Goal: Subscribe to service/newsletter

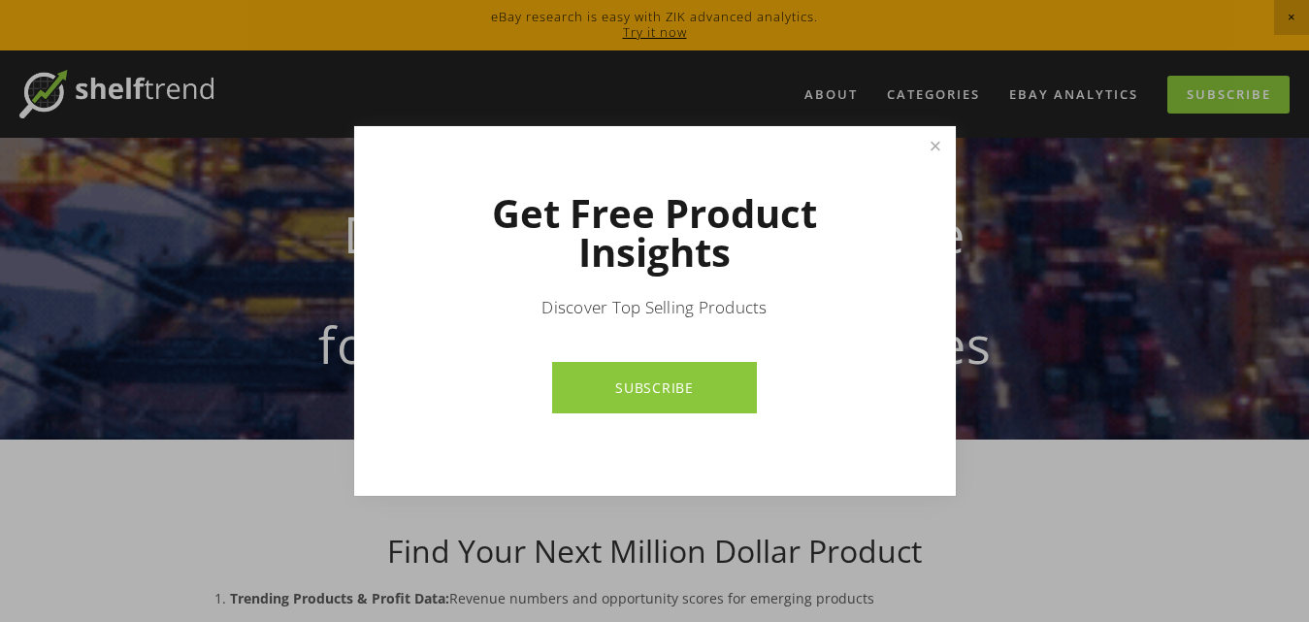
click at [702, 398] on link "SUBSCRIBE" at bounding box center [654, 387] width 205 height 51
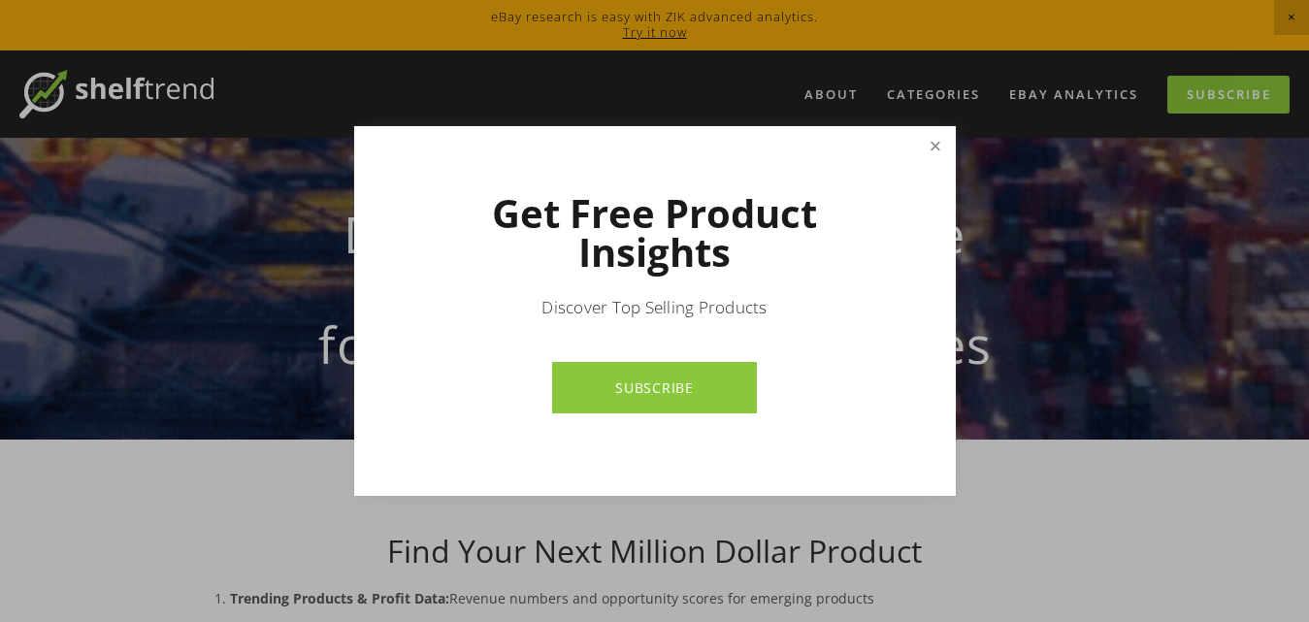
click at [938, 145] on link "Close" at bounding box center [935, 146] width 34 height 34
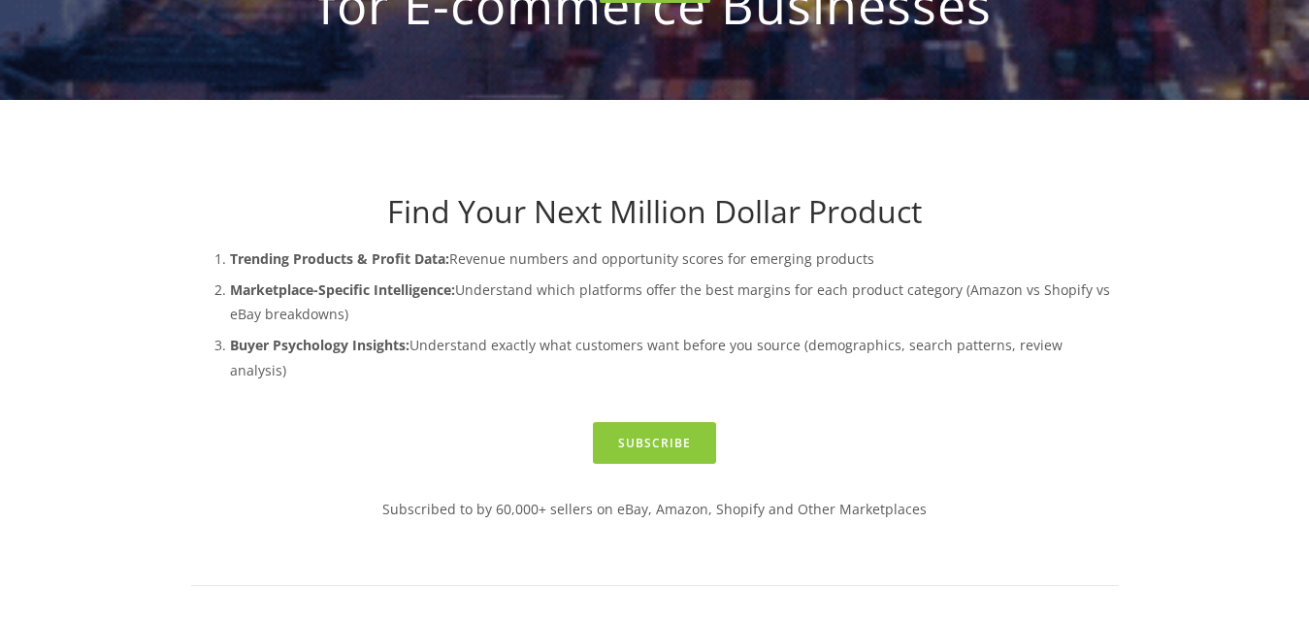
scroll to position [388, 0]
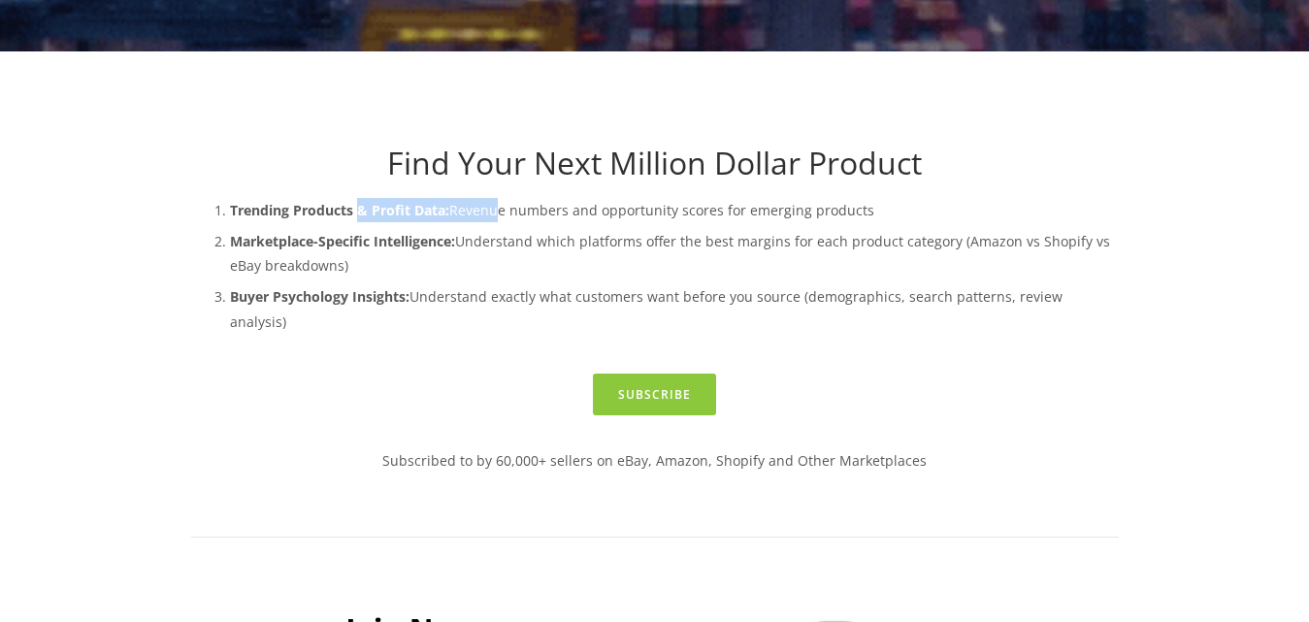
drag, startPoint x: 361, startPoint y: 215, endPoint x: 490, endPoint y: 211, distance: 129.1
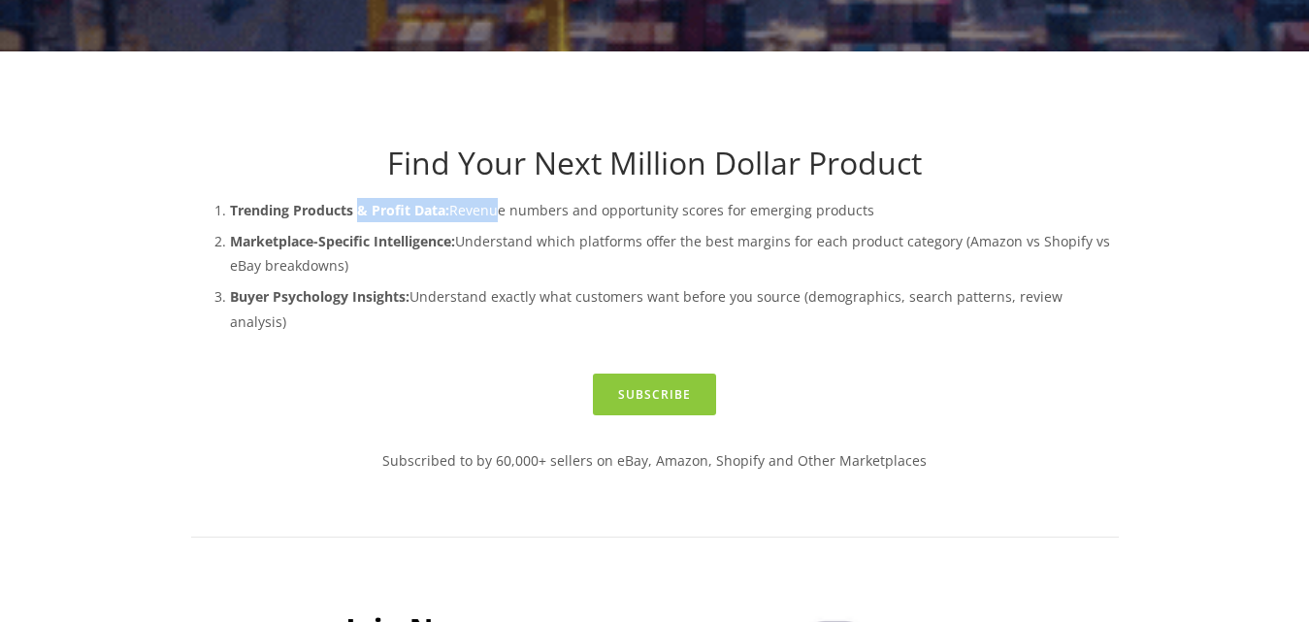
click at [490, 211] on p "Trending Products & Profit Data: Revenue numbers and opportunity scores for eme…" at bounding box center [674, 210] width 889 height 24
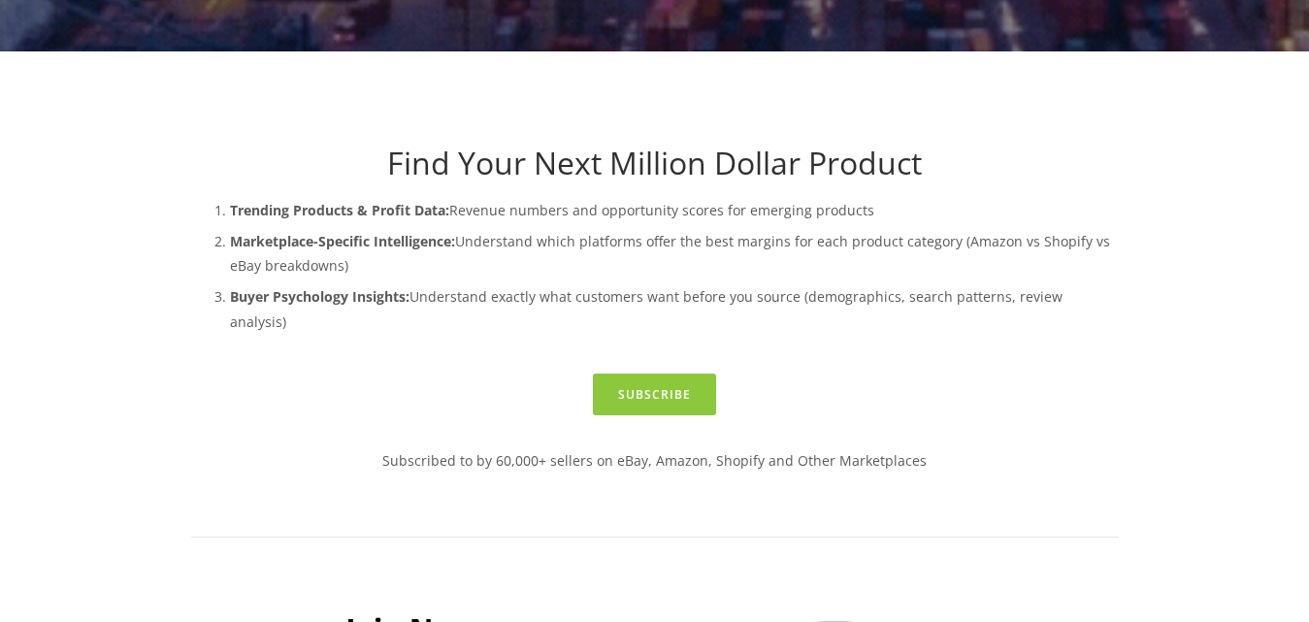
click at [613, 236] on p "Marketplace-Specific Intelligence: Understand which platforms offer the best ma…" at bounding box center [674, 253] width 889 height 49
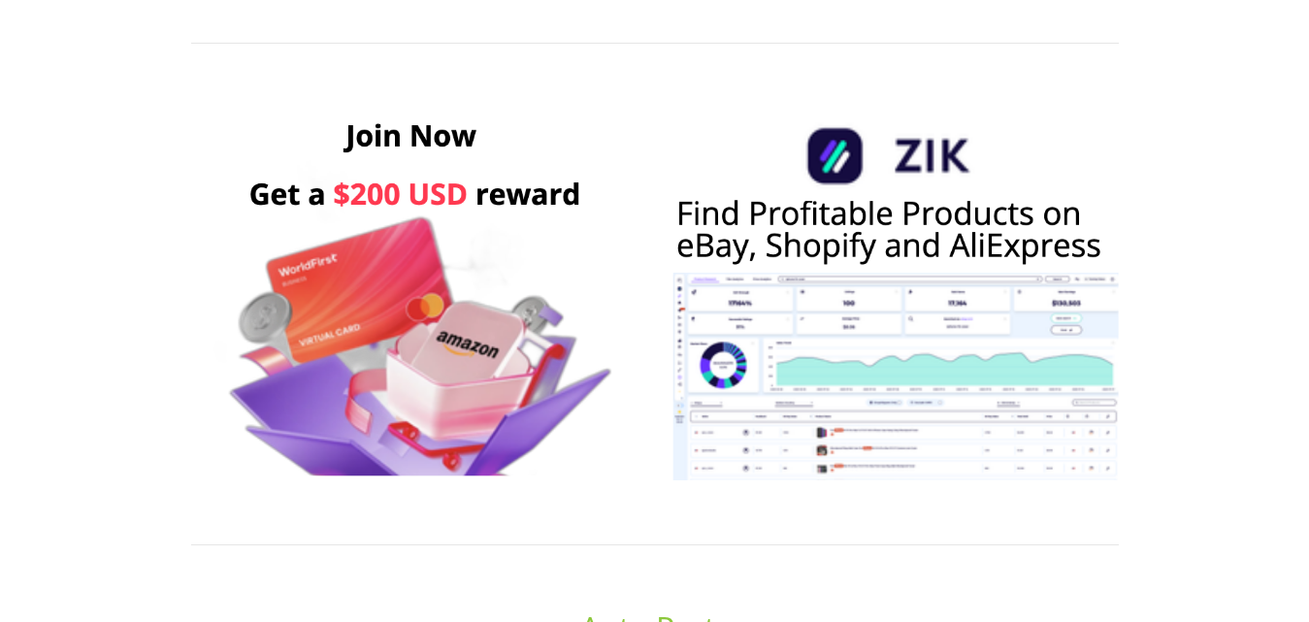
scroll to position [873, 0]
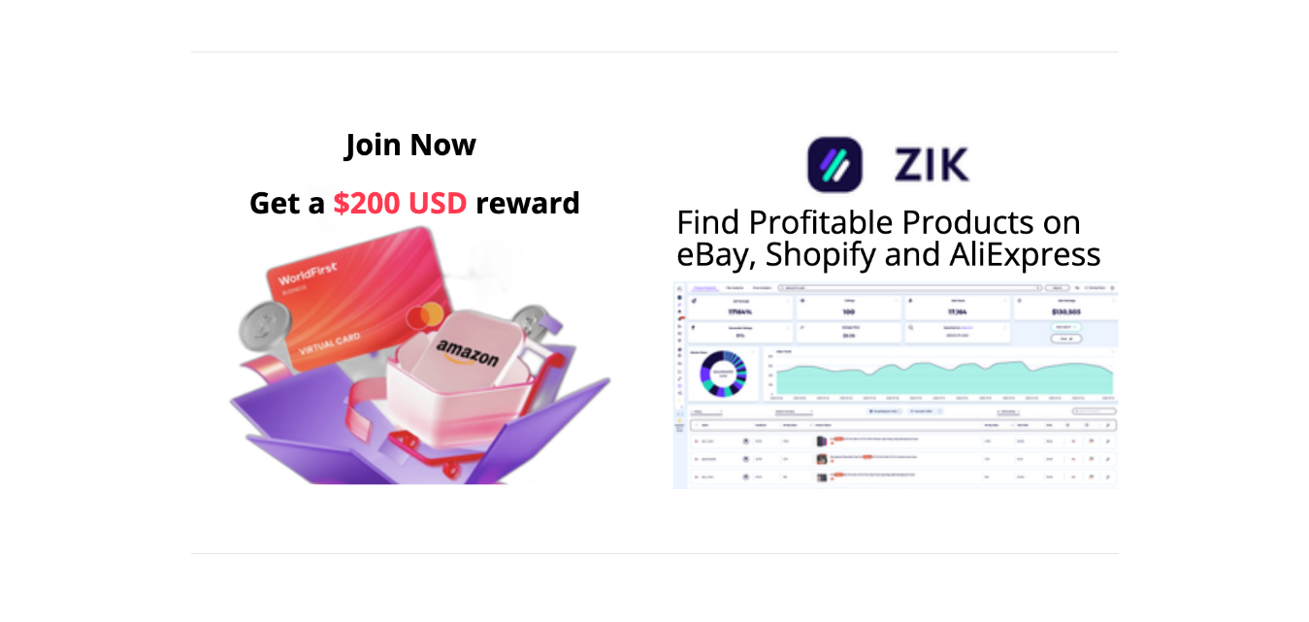
click at [562, 391] on img at bounding box center [414, 302] width 447 height 373
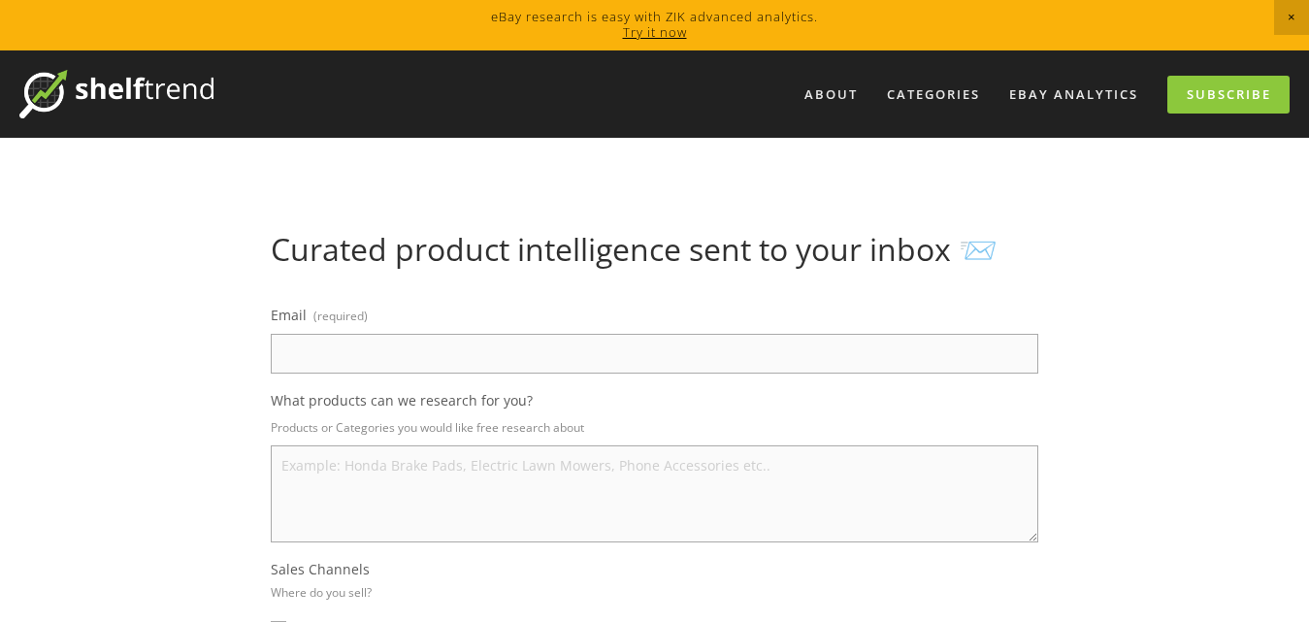
click at [610, 365] on input "Email (required)" at bounding box center [654, 354] width 767 height 40
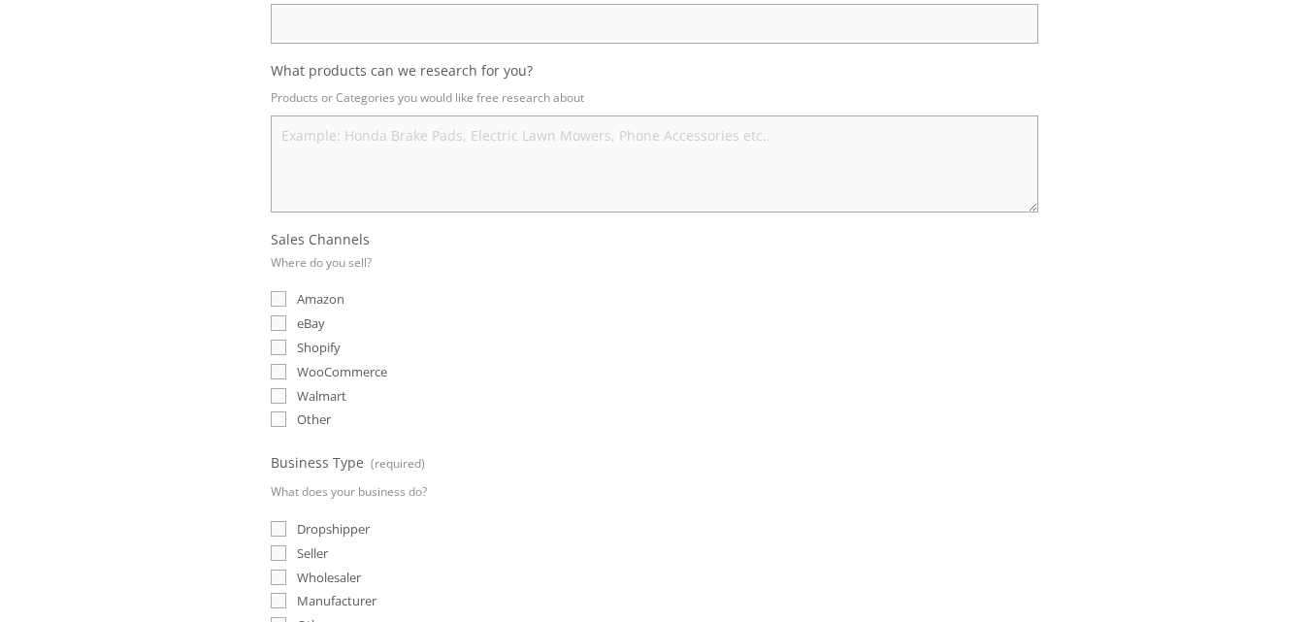
scroll to position [582, 0]
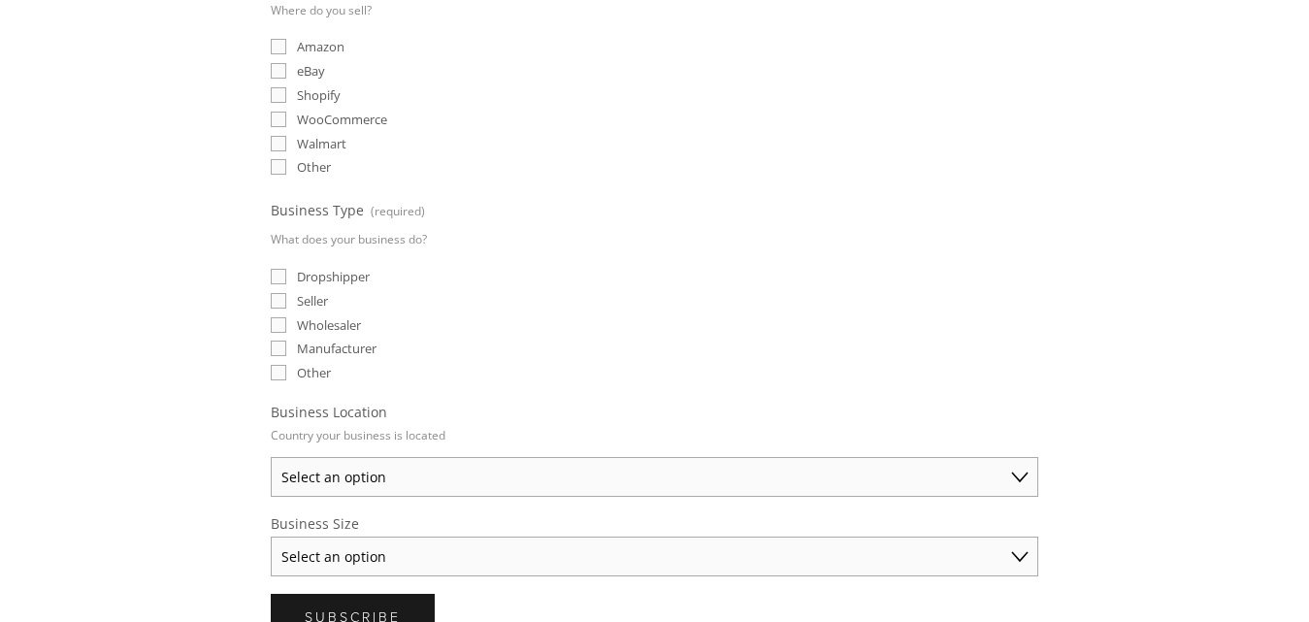
click at [282, 170] on input "Other" at bounding box center [279, 167] width 16 height 16
checkbox input "true"
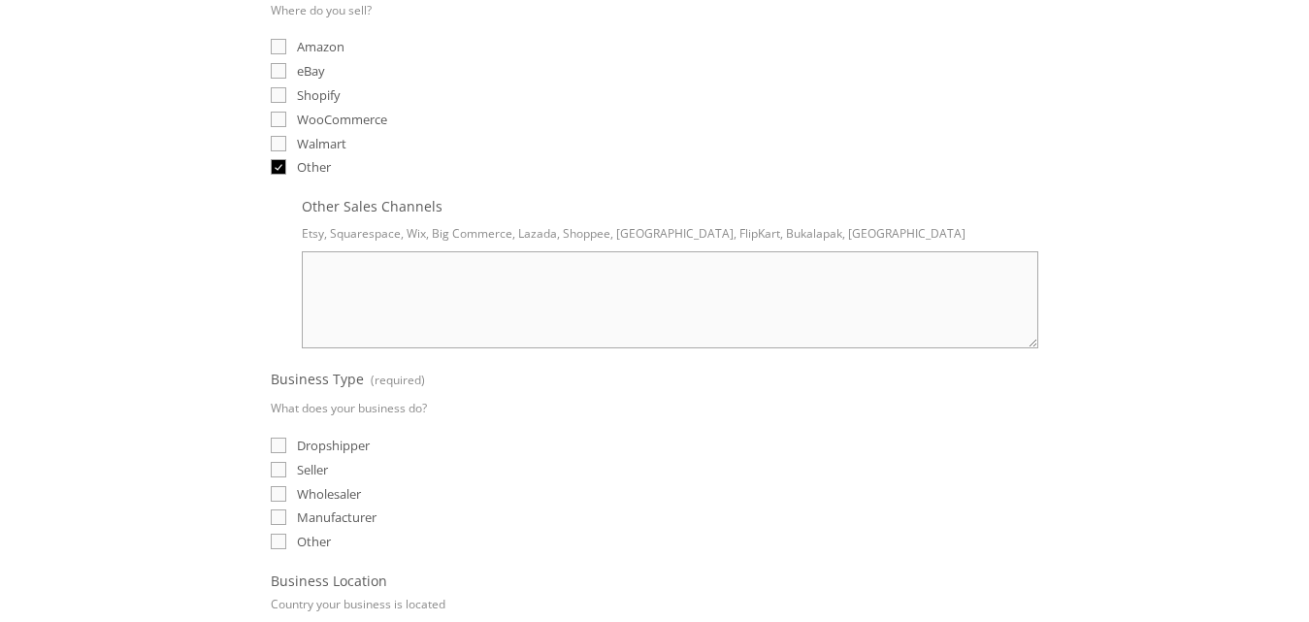
click at [271, 441] on input "Dropshipper" at bounding box center [279, 446] width 16 height 16
checkbox input "true"
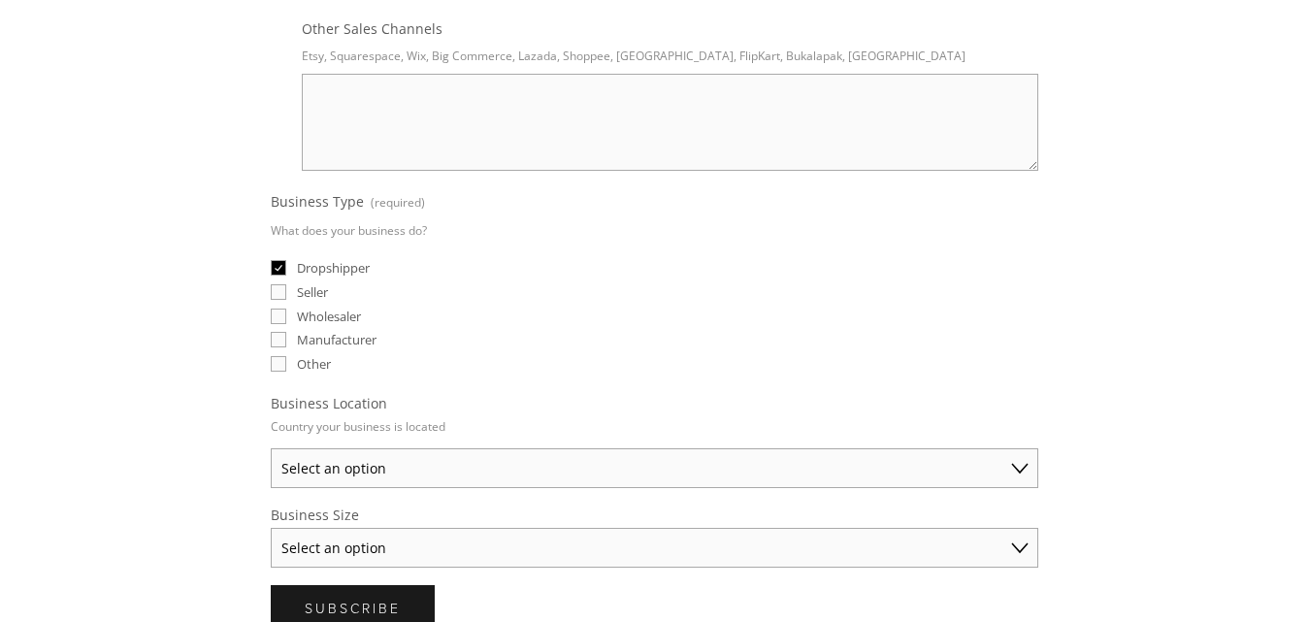
scroll to position [776, 0]
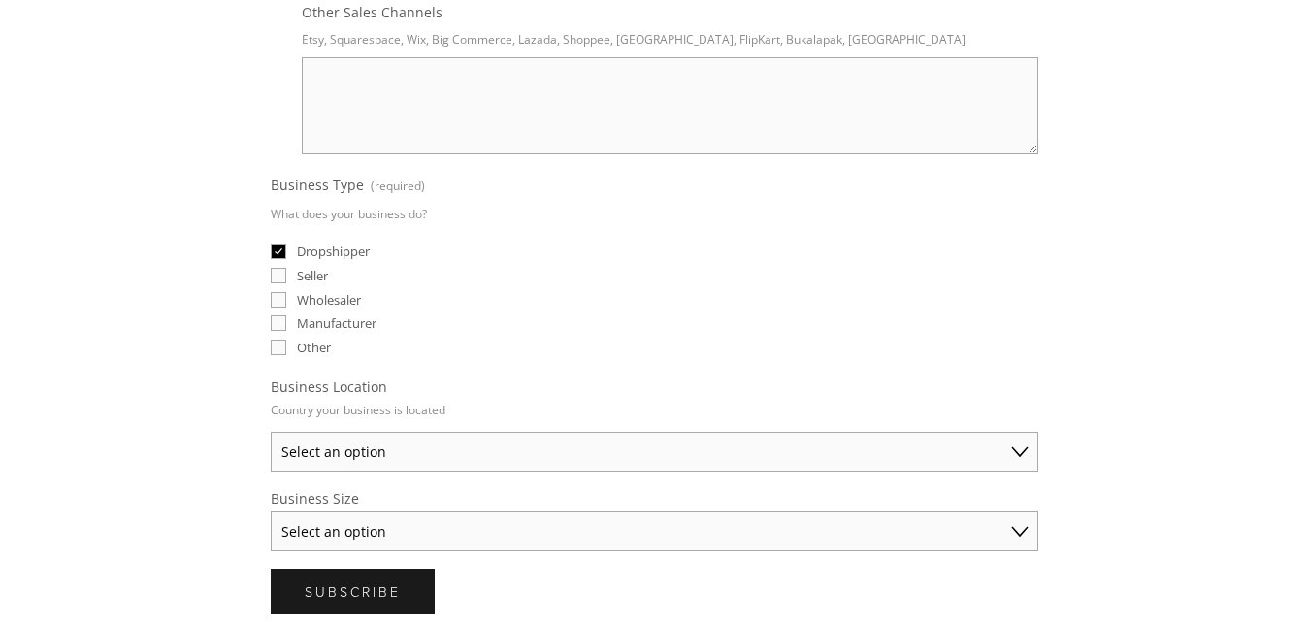
click at [404, 436] on select "Select an option Australia United States United Kingdom China Japan Germany Can…" at bounding box center [654, 452] width 767 height 40
select select "United Kingdom"
click at [271, 432] on select "Select an option Australia United States United Kingdom China Japan Germany Can…" at bounding box center [654, 452] width 767 height 40
click at [466, 525] on select "Select an option Solo Merchant (under $50K annual sales) Small Business ($50K -…" at bounding box center [654, 531] width 767 height 40
select select "Solo Merchant (under $50K annual sales)"
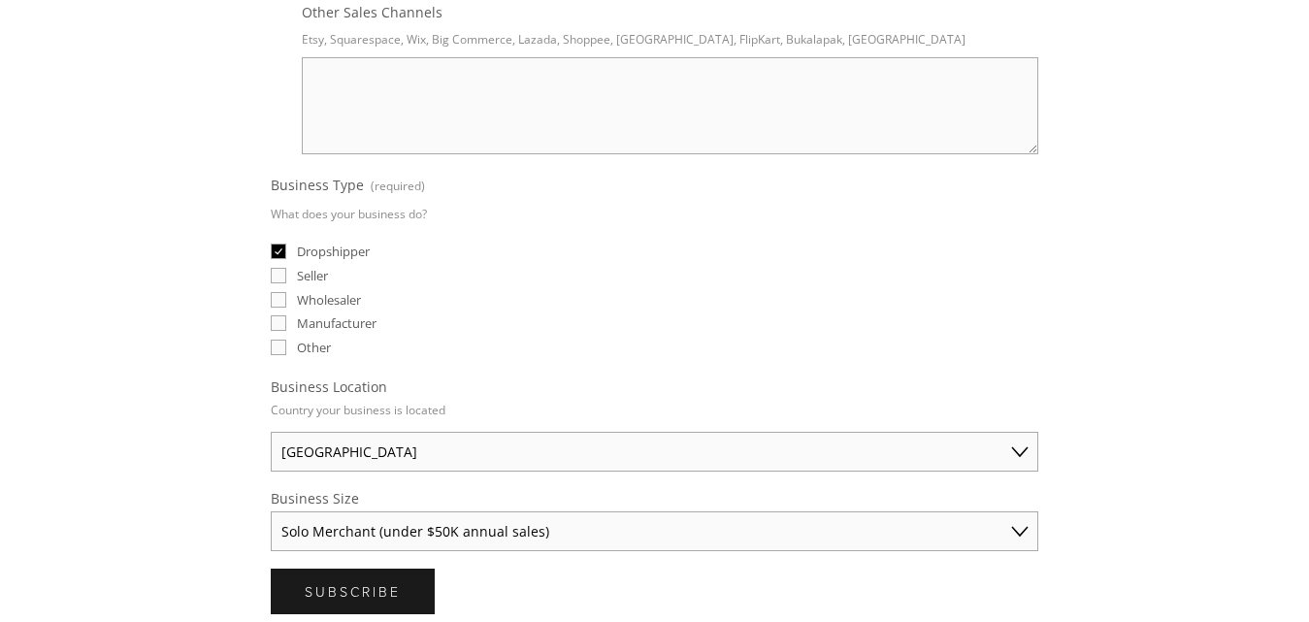
click at [271, 511] on select "Select an option Solo Merchant (under $50K annual sales) Small Business ($50K -…" at bounding box center [654, 531] width 767 height 40
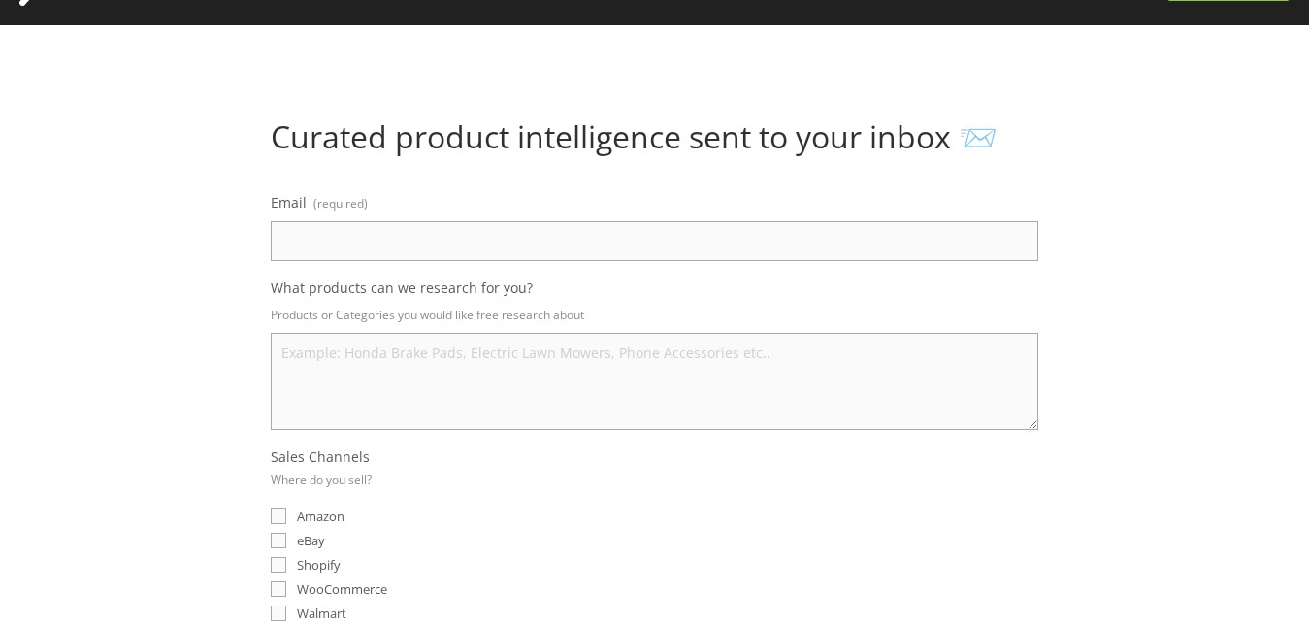
scroll to position [0, 0]
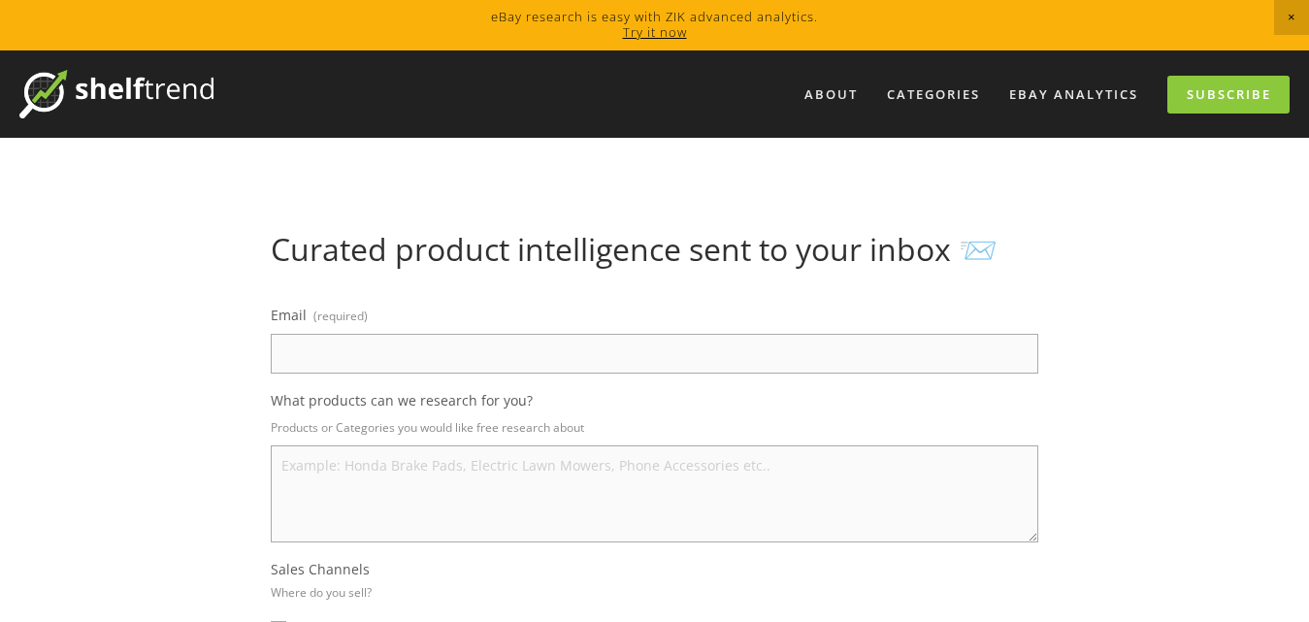
click at [411, 365] on input "Email (required)" at bounding box center [654, 354] width 767 height 40
paste input "akhindustriesllc@gmail.com"
type input "akhindustriesllc@gmail.com"
click at [760, 492] on textarea "What products can we research for you?" at bounding box center [654, 493] width 767 height 97
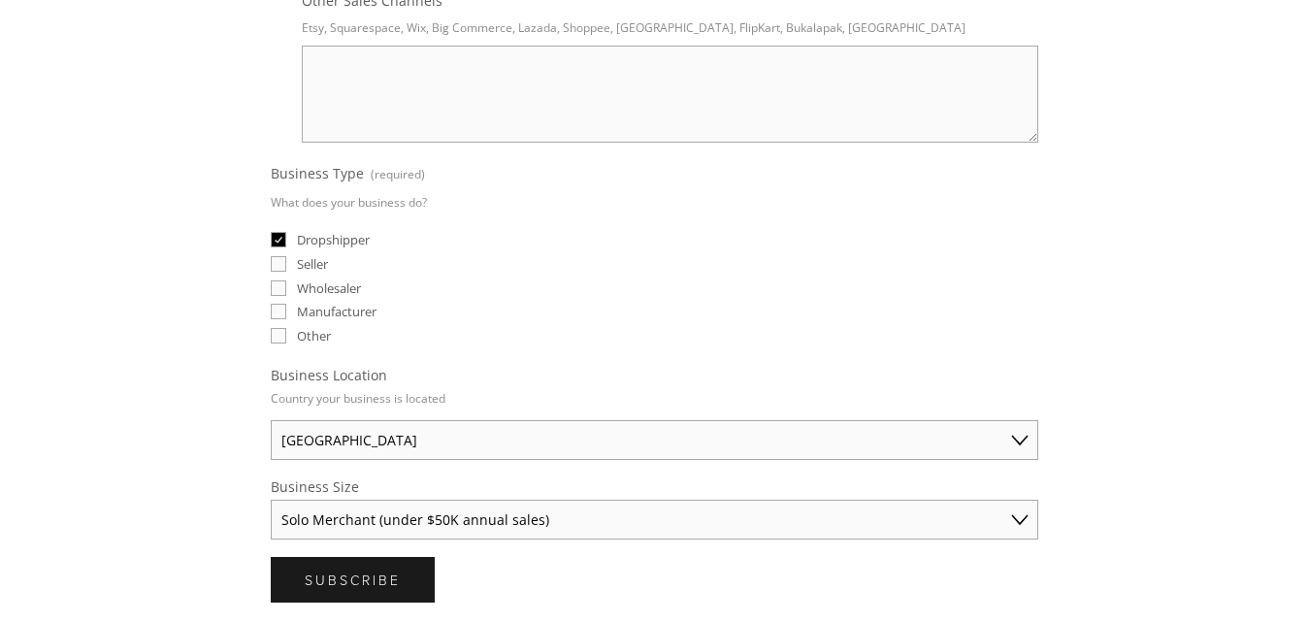
scroll to position [582, 0]
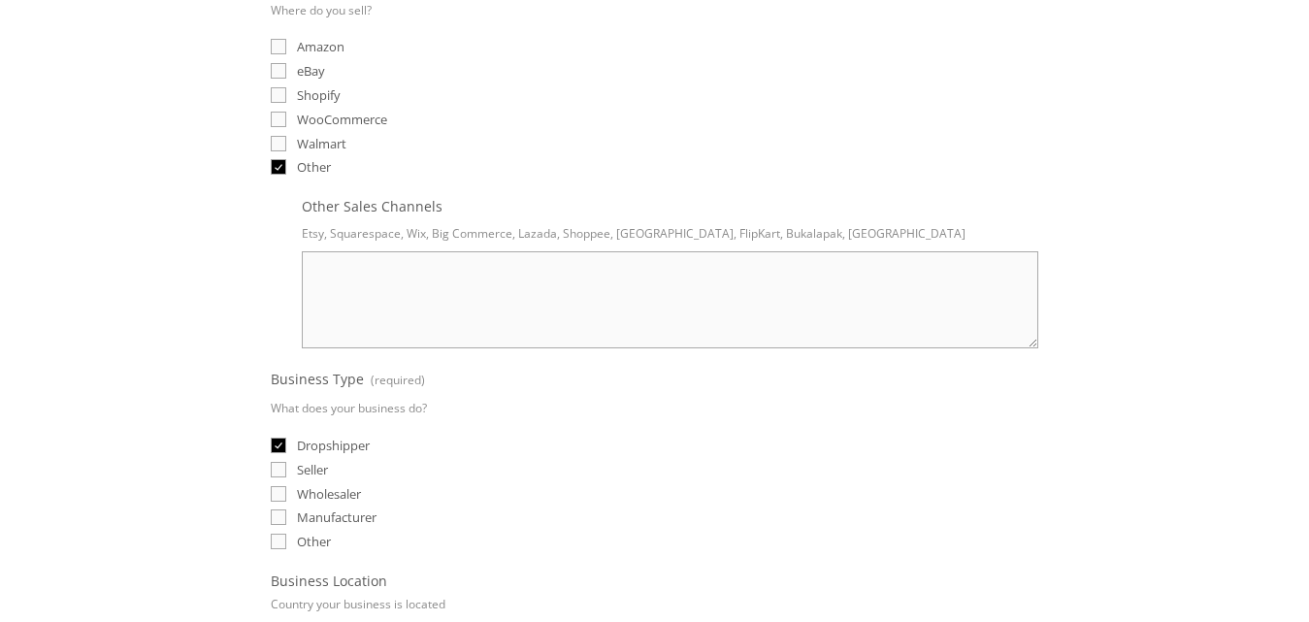
type textarea "Household cleaning"
click at [284, 149] on input "Walmart" at bounding box center [279, 144] width 16 height 16
click at [277, 135] on label "Walmart" at bounding box center [309, 143] width 76 height 17
click at [277, 136] on input "Walmart" at bounding box center [279, 144] width 16 height 16
checkbox input "false"
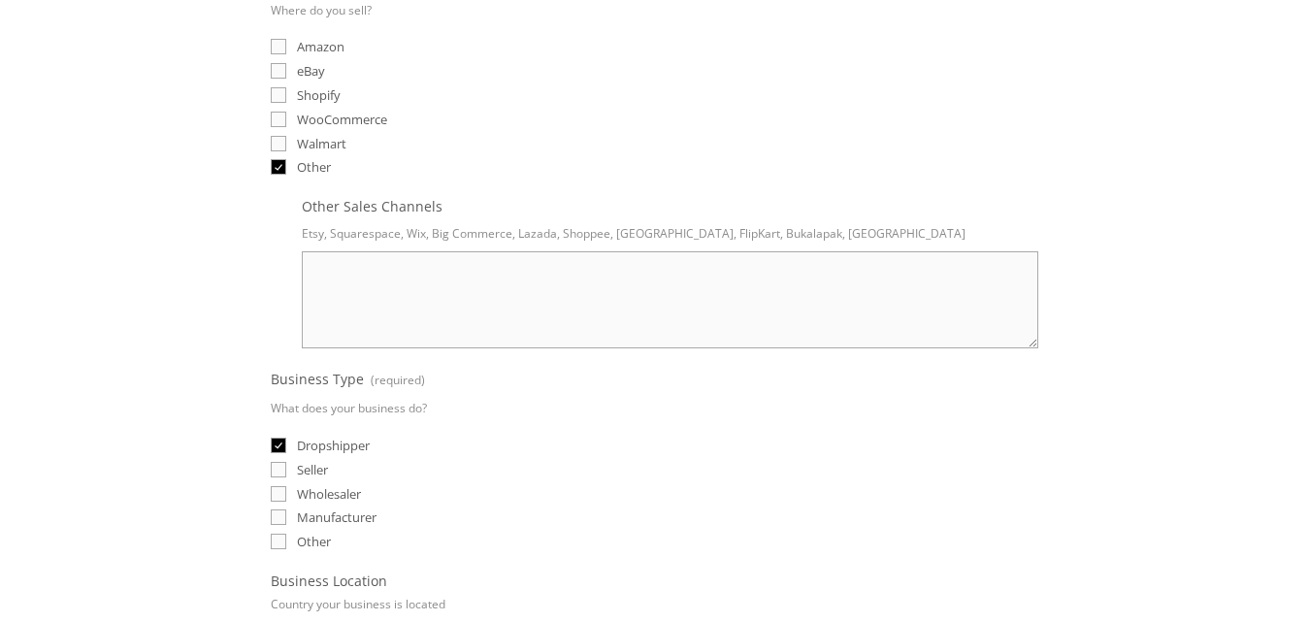
click at [280, 72] on input "eBay" at bounding box center [279, 71] width 16 height 16
checkbox input "true"
click at [273, 49] on input "Amazon" at bounding box center [279, 47] width 16 height 16
checkbox input "true"
click at [280, 87] on input "Shopify" at bounding box center [279, 95] width 16 height 16
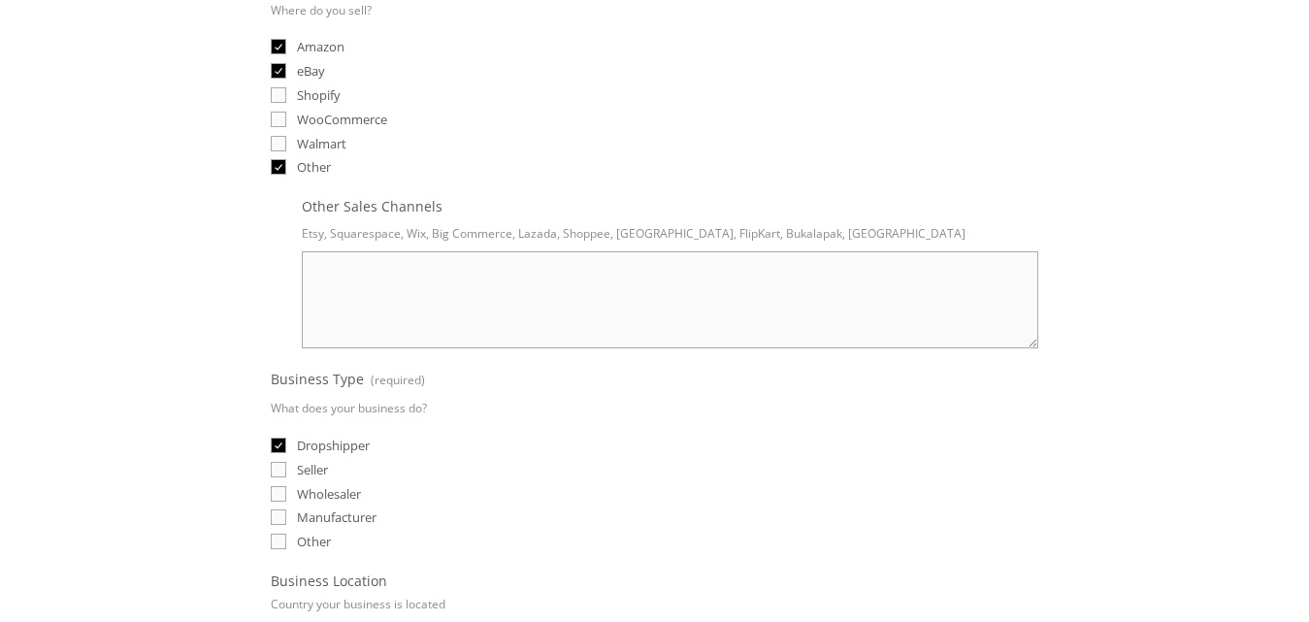
checkbox input "true"
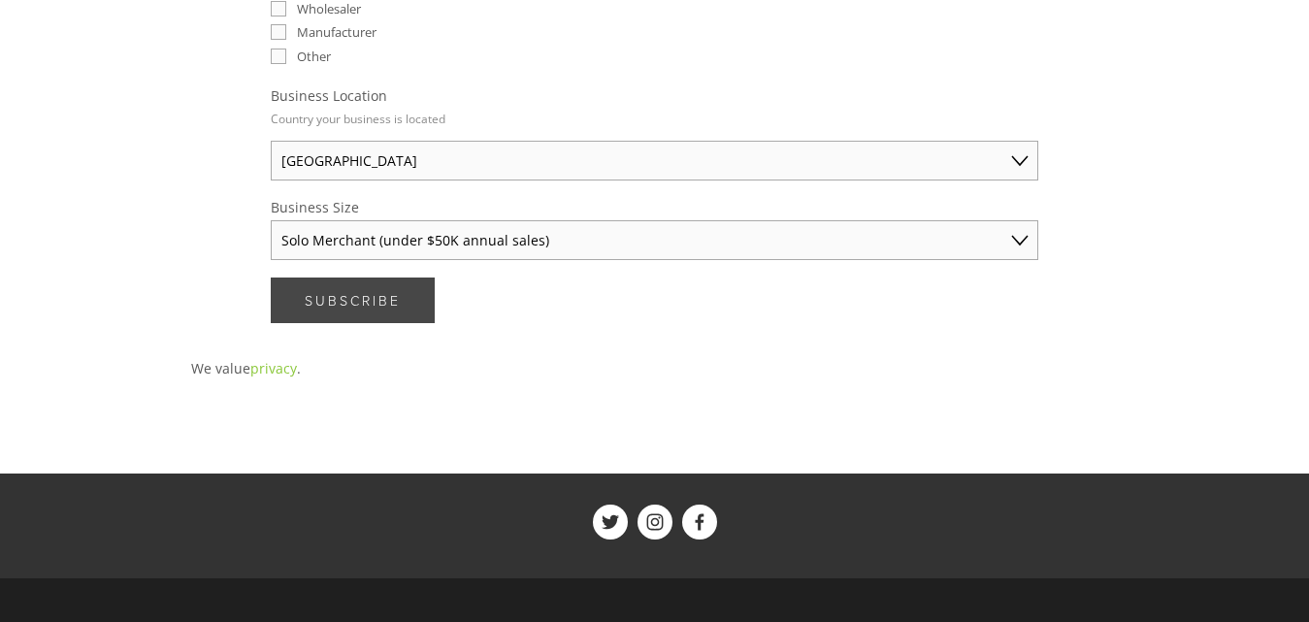
click at [368, 299] on span "Subscribe" at bounding box center [353, 300] width 96 height 18
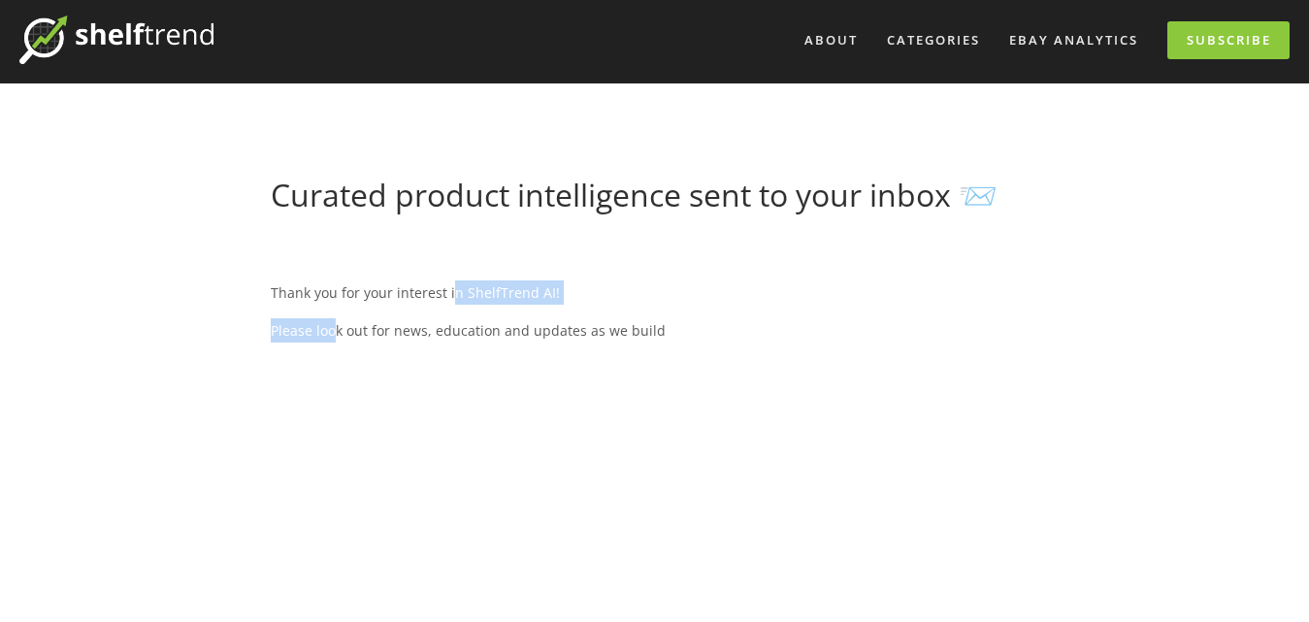
drag, startPoint x: 333, startPoint y: 314, endPoint x: 453, endPoint y: 301, distance: 121.1
click at [453, 301] on div "Thank you for your interest in ShelfTrend AI! Please look out for news, educati…" at bounding box center [654, 311] width 767 height 89
click at [442, 340] on p "Please look out for news, education and updates as we build" at bounding box center [654, 330] width 767 height 24
click at [699, 341] on p "Please look out for news, education and updates as we build" at bounding box center [654, 330] width 767 height 24
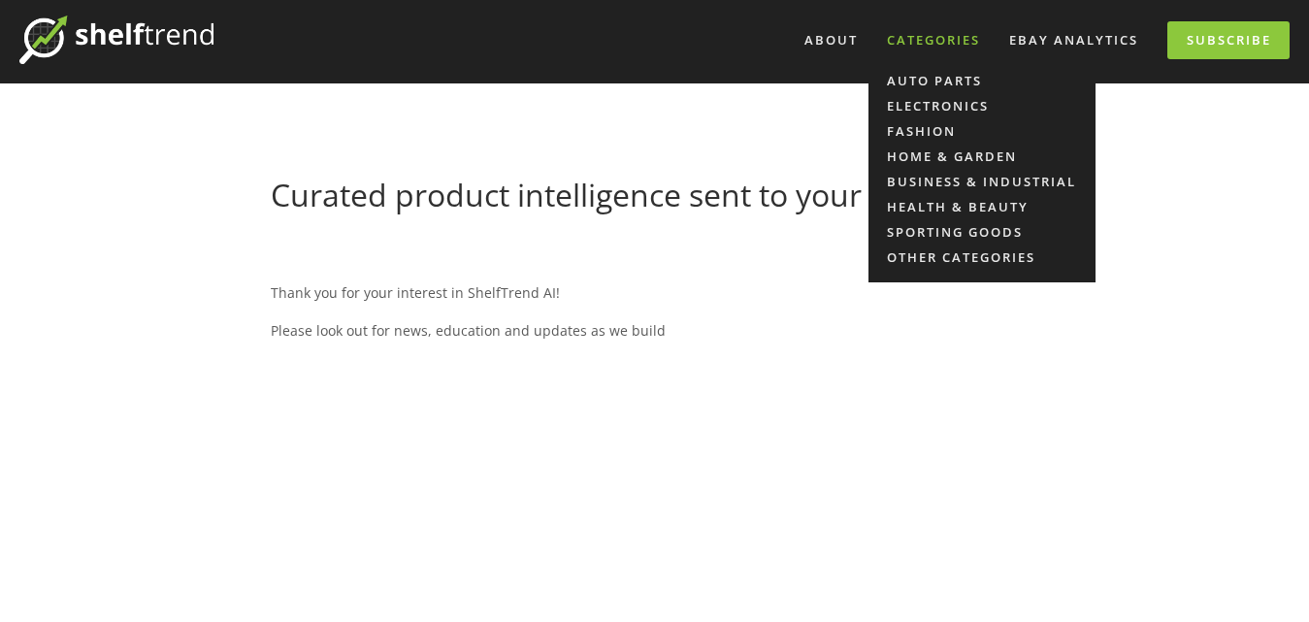
click at [900, 40] on div "Categories" at bounding box center [933, 40] width 118 height 32
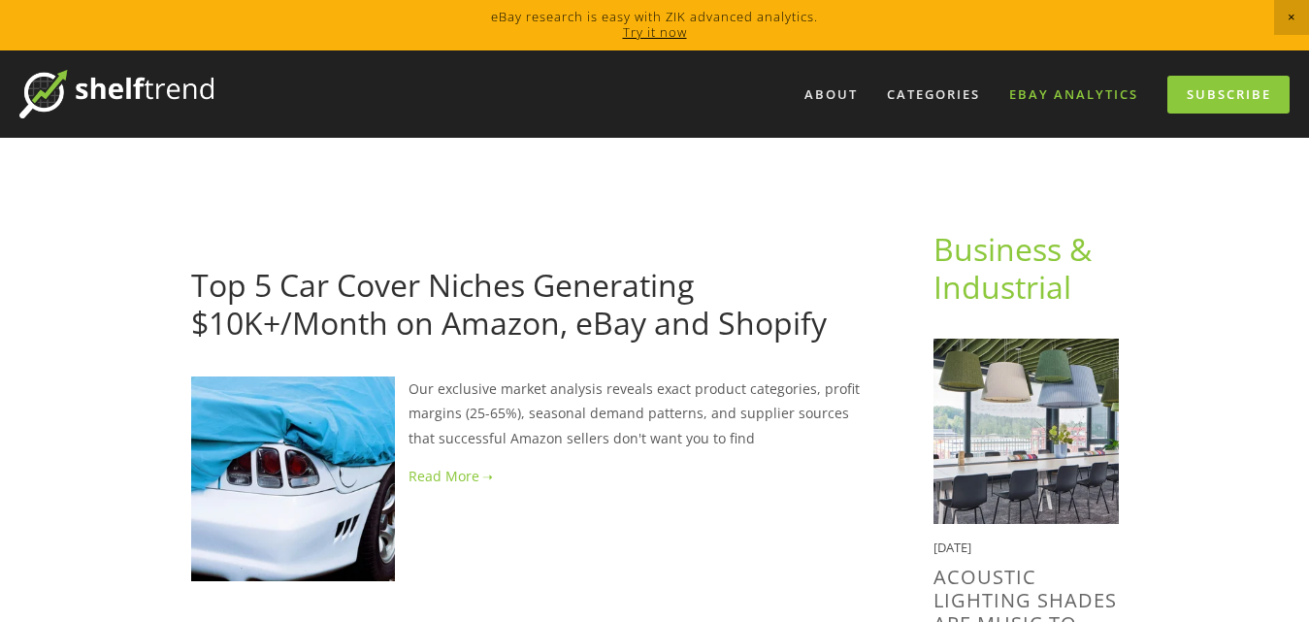
click at [1089, 86] on link "eBay Analytics" at bounding box center [1073, 95] width 154 height 32
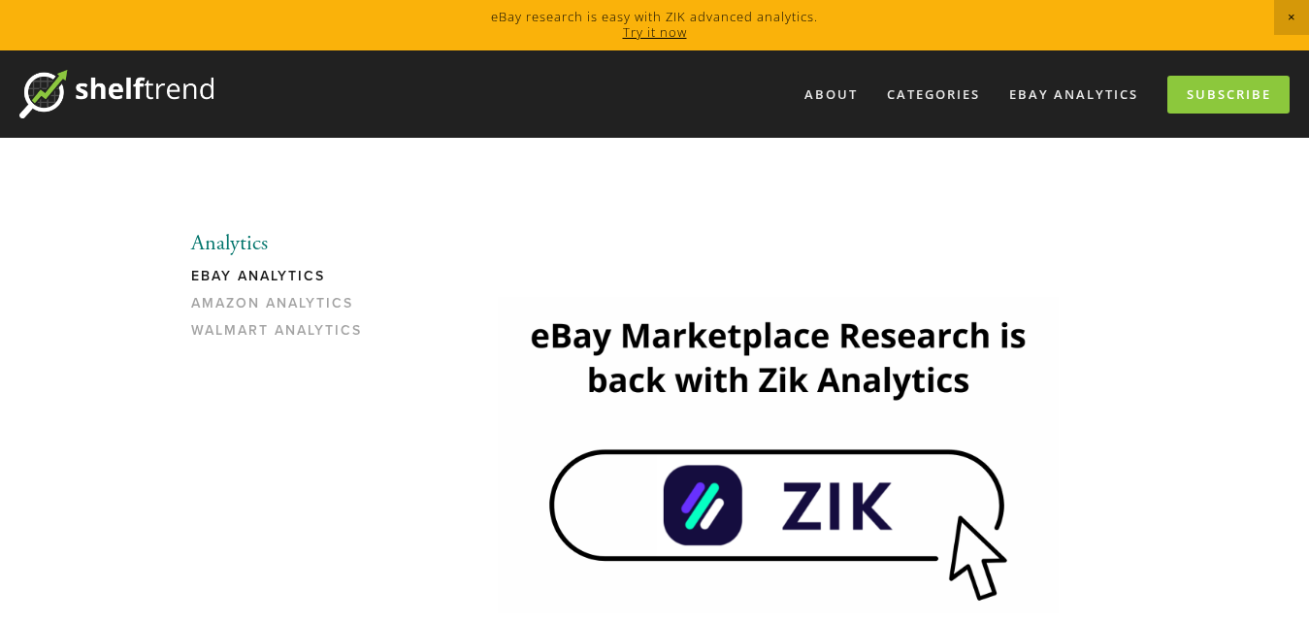
click at [851, 510] on img at bounding box center [778, 454] width 561 height 315
